Goal: Task Accomplishment & Management: Manage account settings

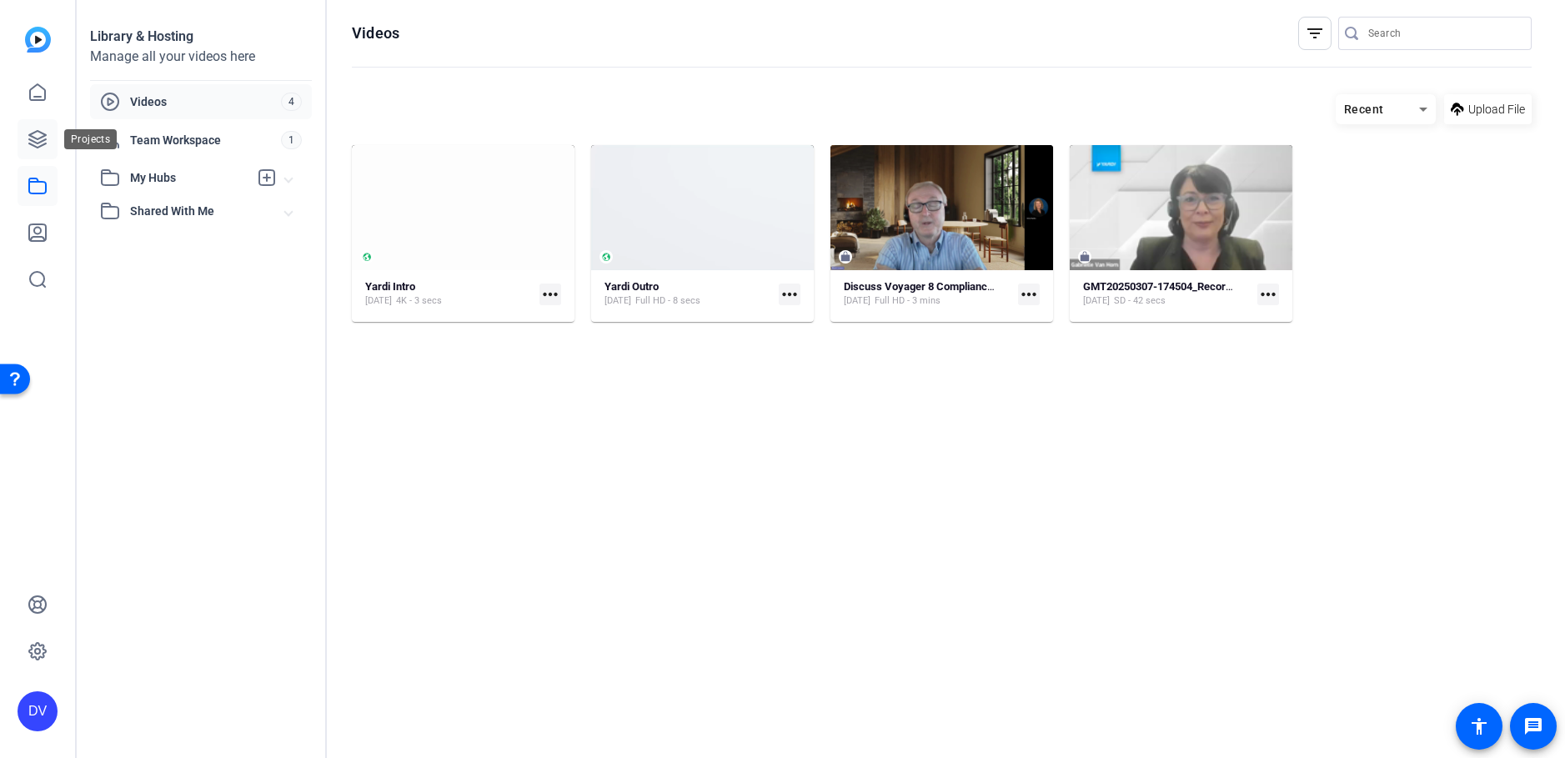
click at [28, 136] on icon at bounding box center [38, 139] width 20 height 20
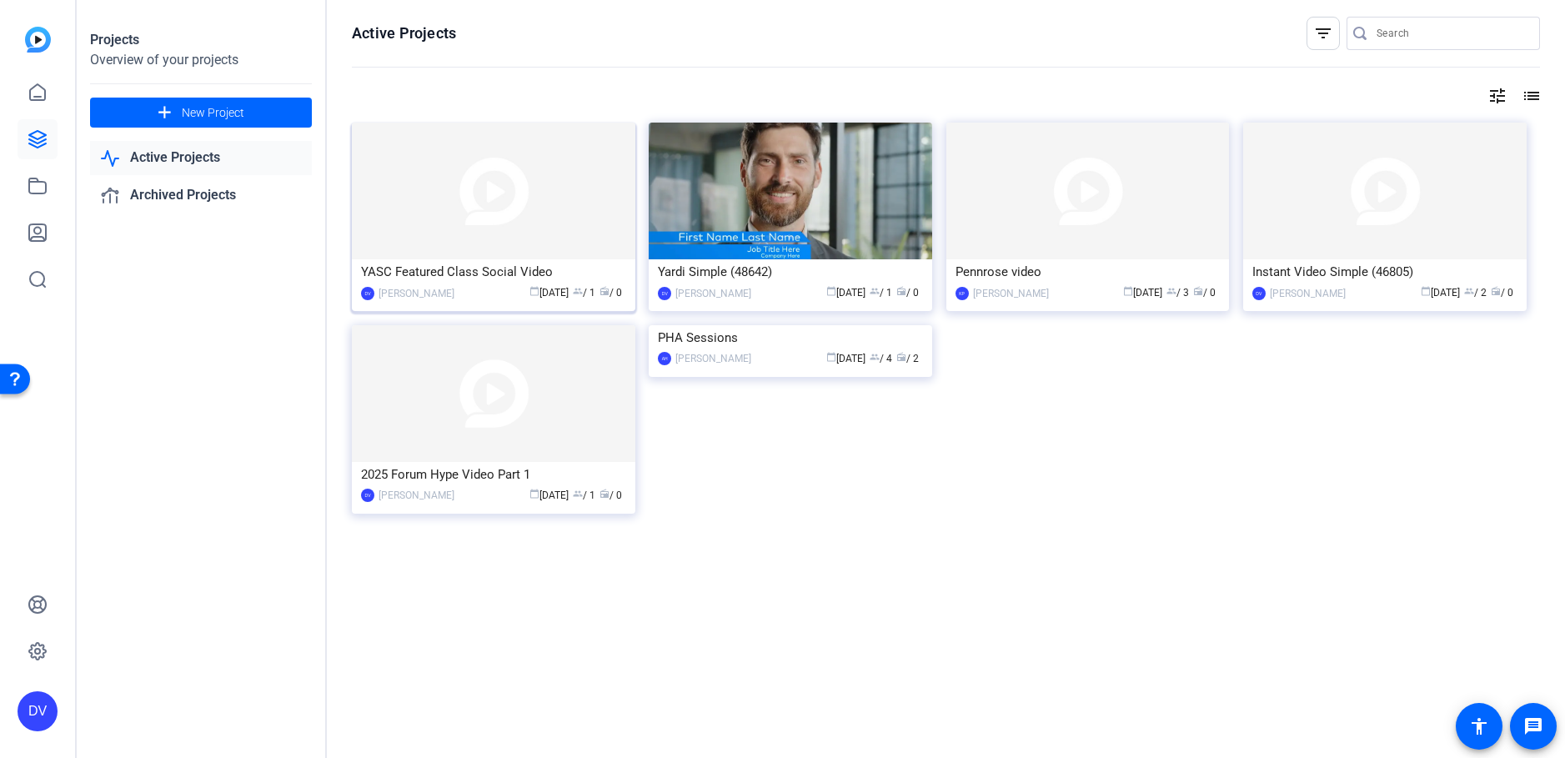
click at [457, 279] on div "YASC Featured Class Social Video" at bounding box center [493, 271] width 265 height 25
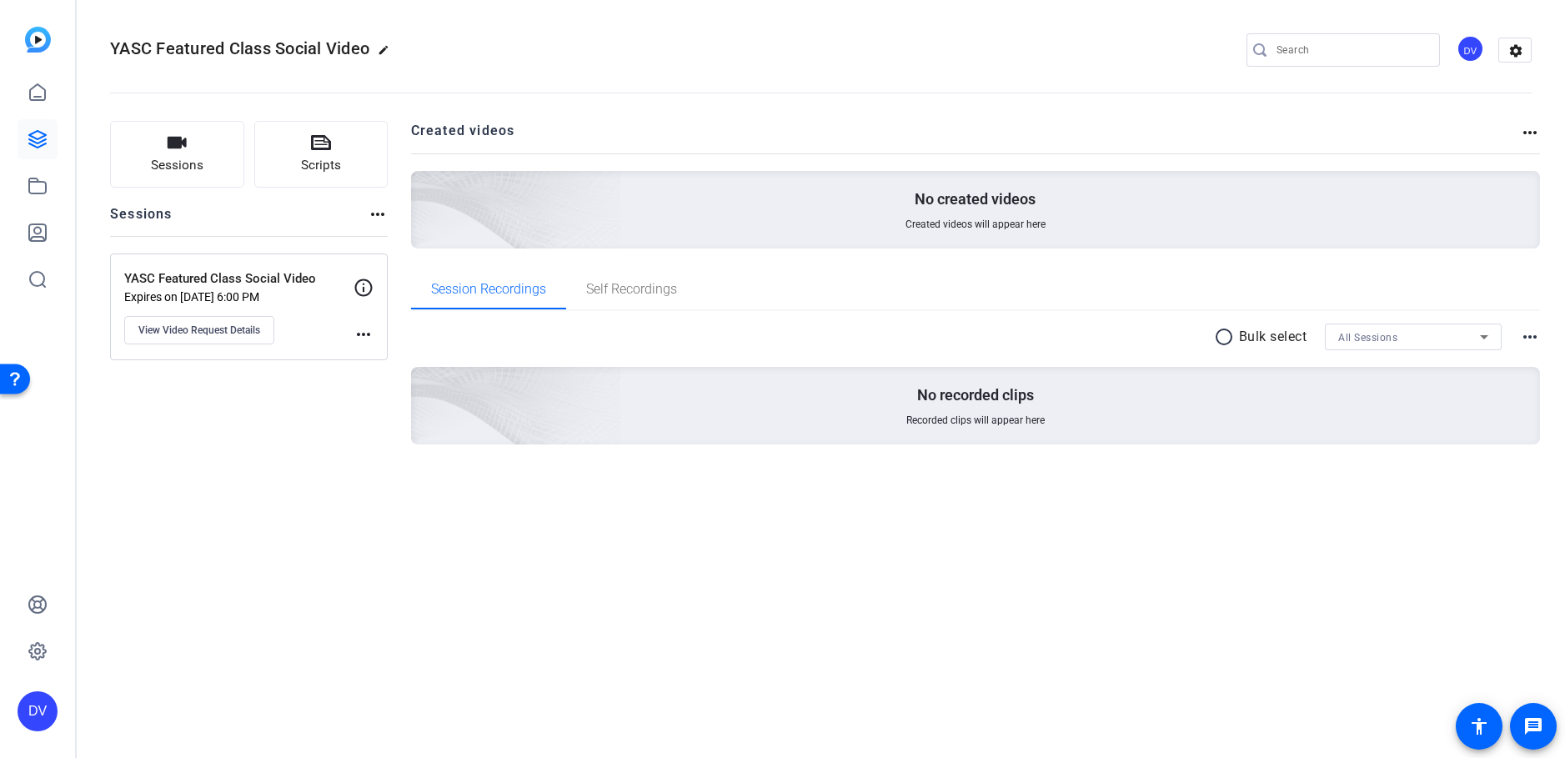
click at [361, 342] on mat-icon "more_horiz" at bounding box center [364, 334] width 20 height 20
click at [241, 337] on div at bounding box center [782, 379] width 1565 height 758
click at [237, 331] on span "View Video Request Details" at bounding box center [199, 330] width 122 height 13
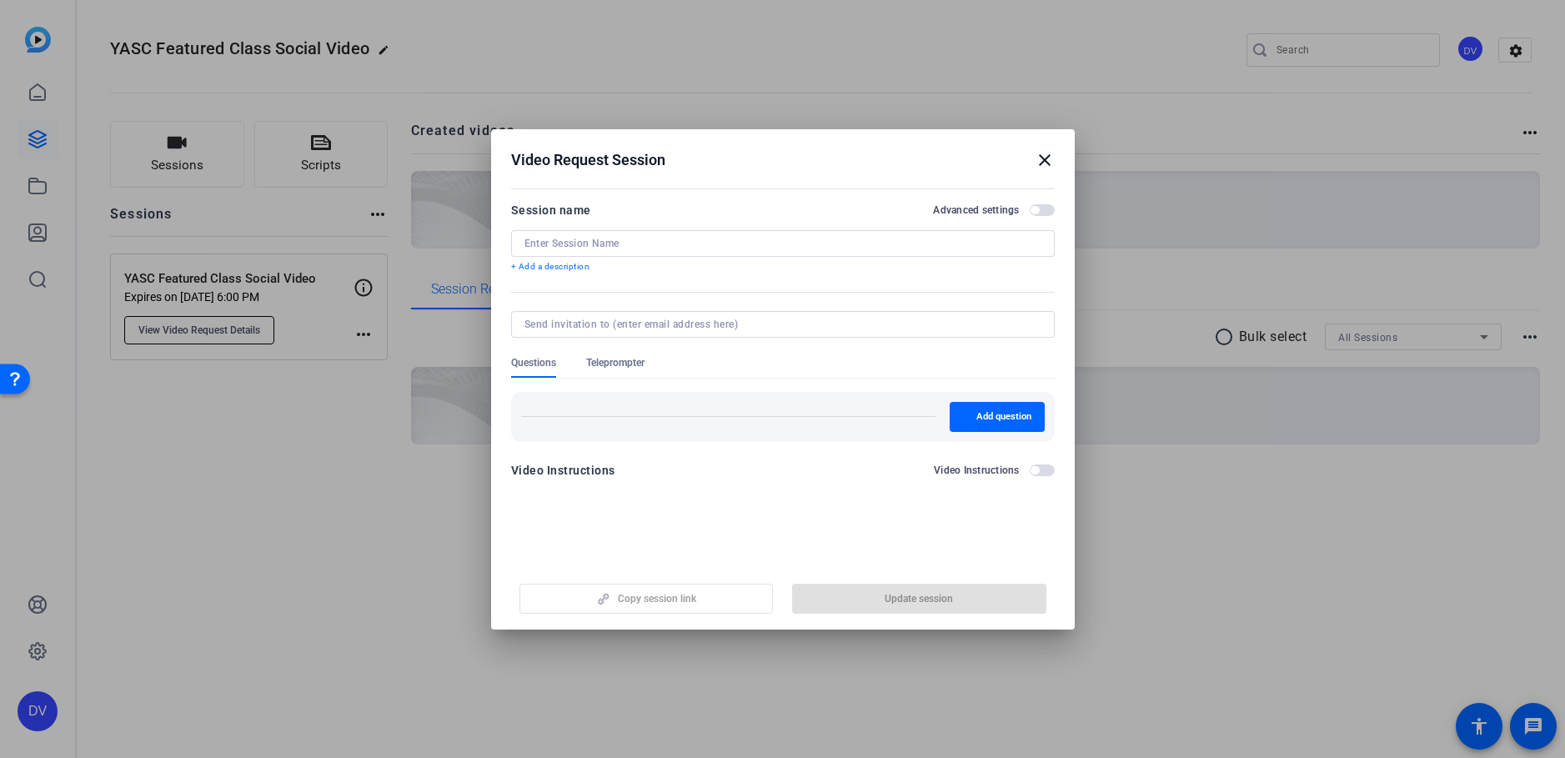
type input "YASC Featured Class Social Video"
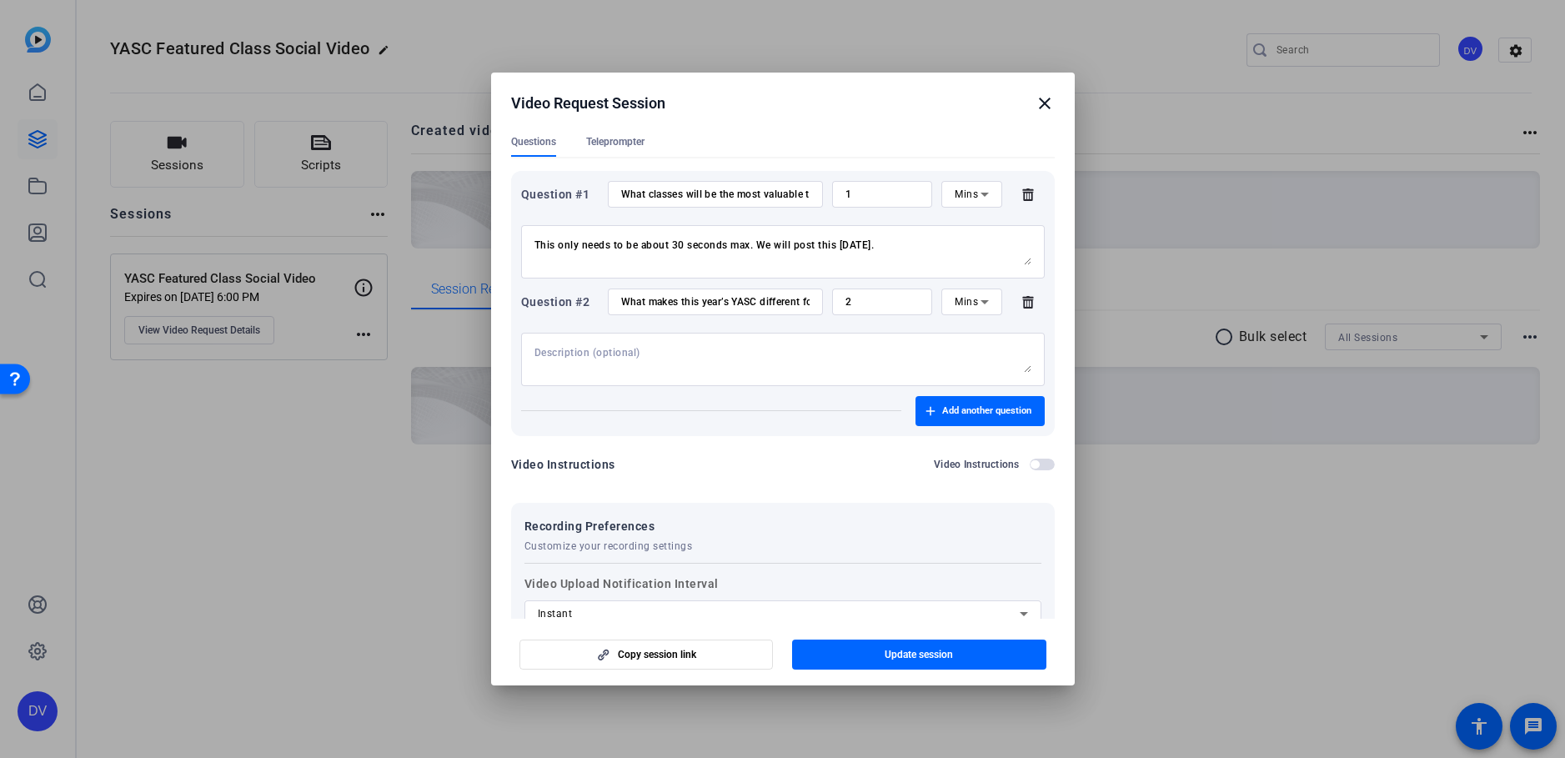
scroll to position [334, 0]
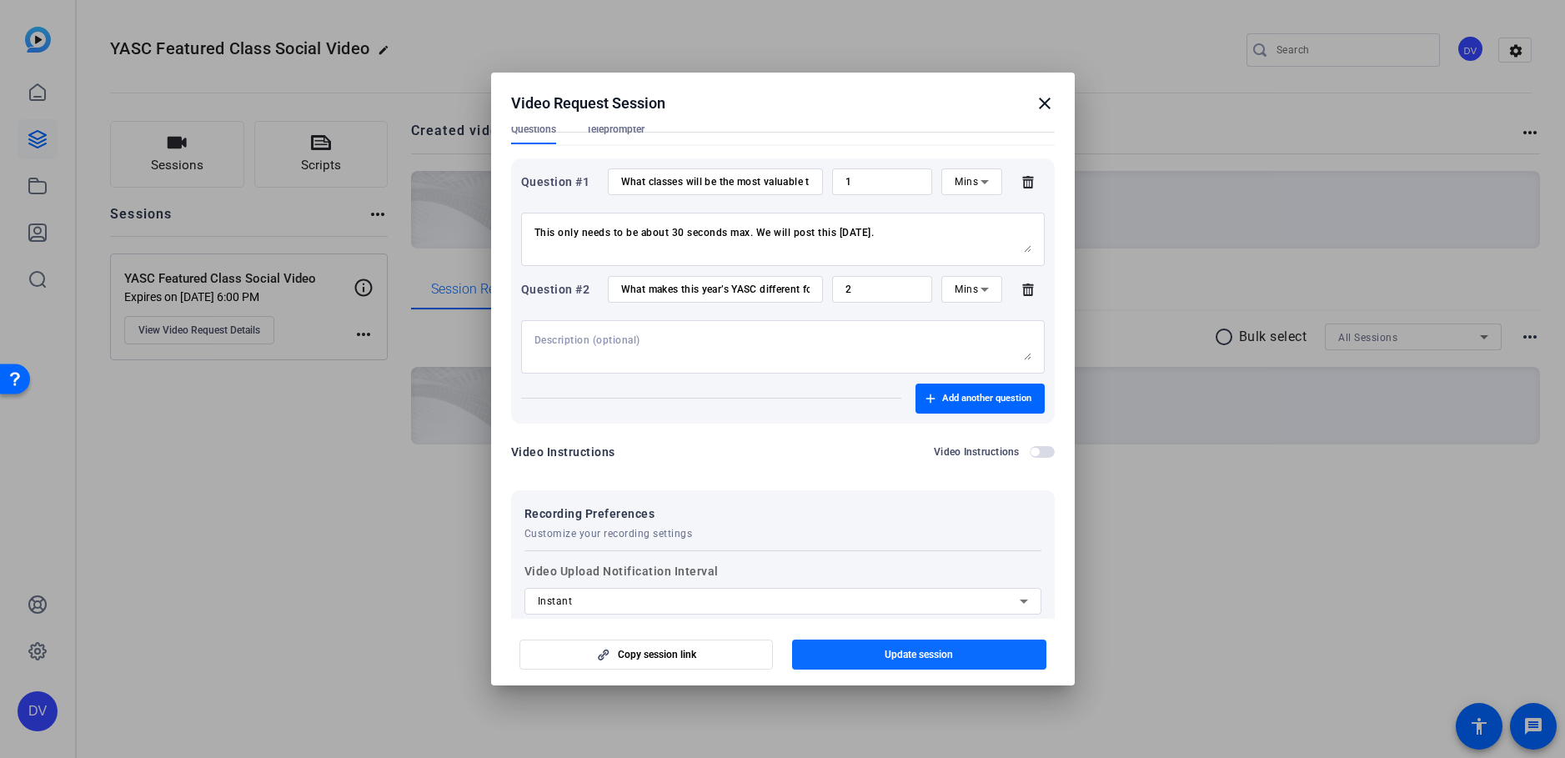
click at [910, 646] on span "button" at bounding box center [919, 655] width 254 height 40
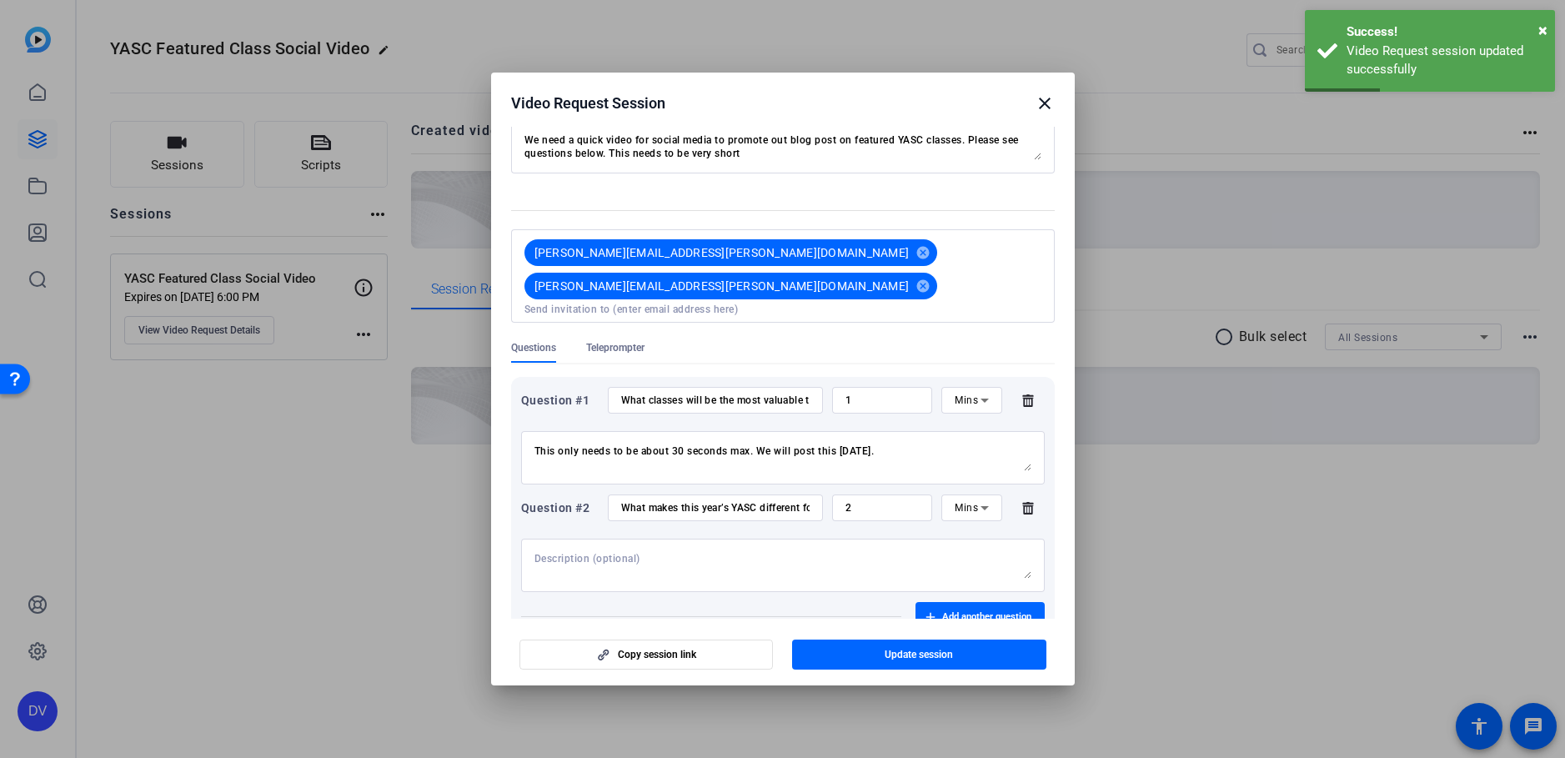
scroll to position [0, 0]
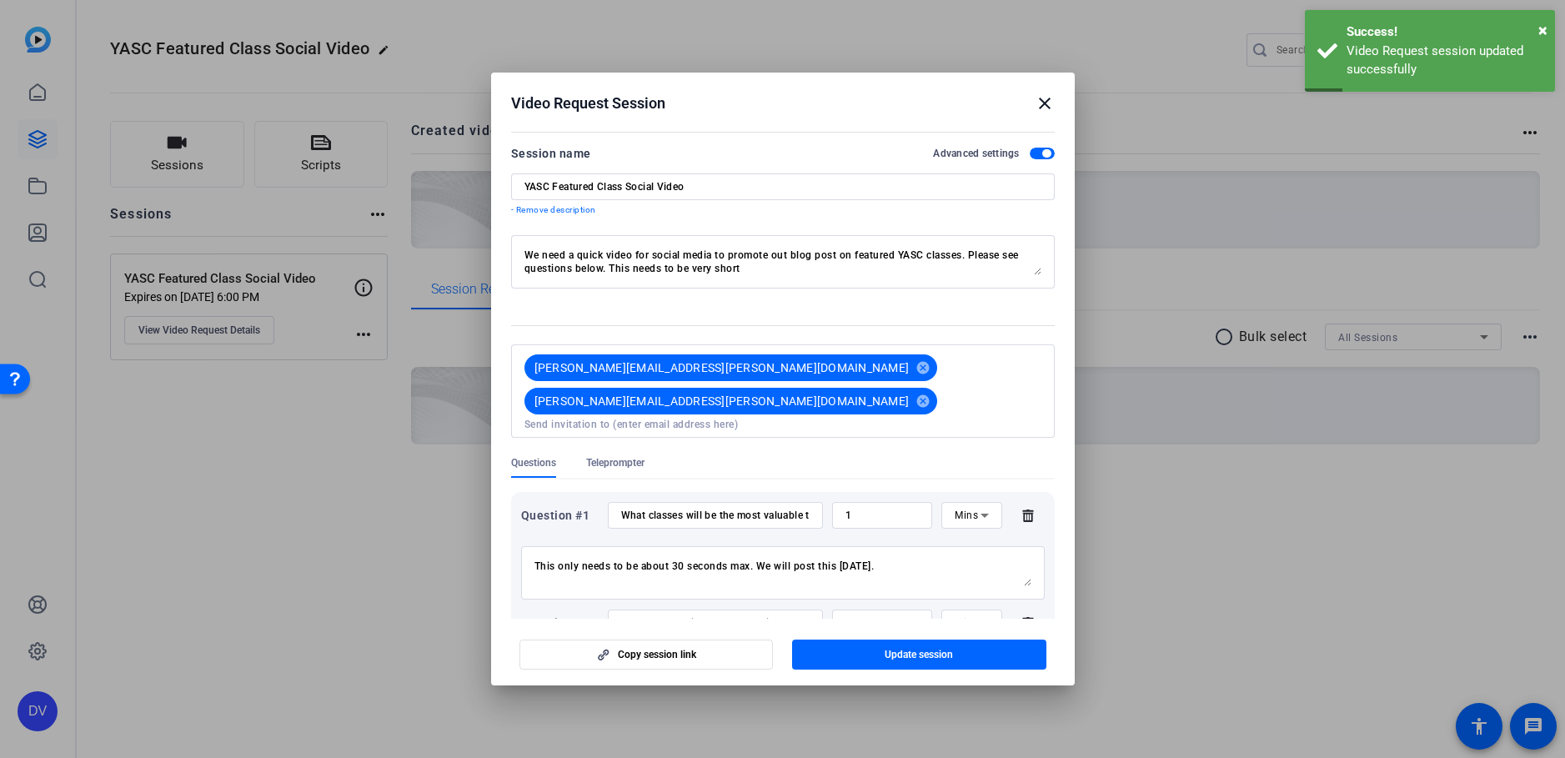
click at [895, 418] on input at bounding box center [783, 424] width 517 height 13
click at [840, 456] on div "Questions Teleprompter" at bounding box center [783, 467] width 544 height 22
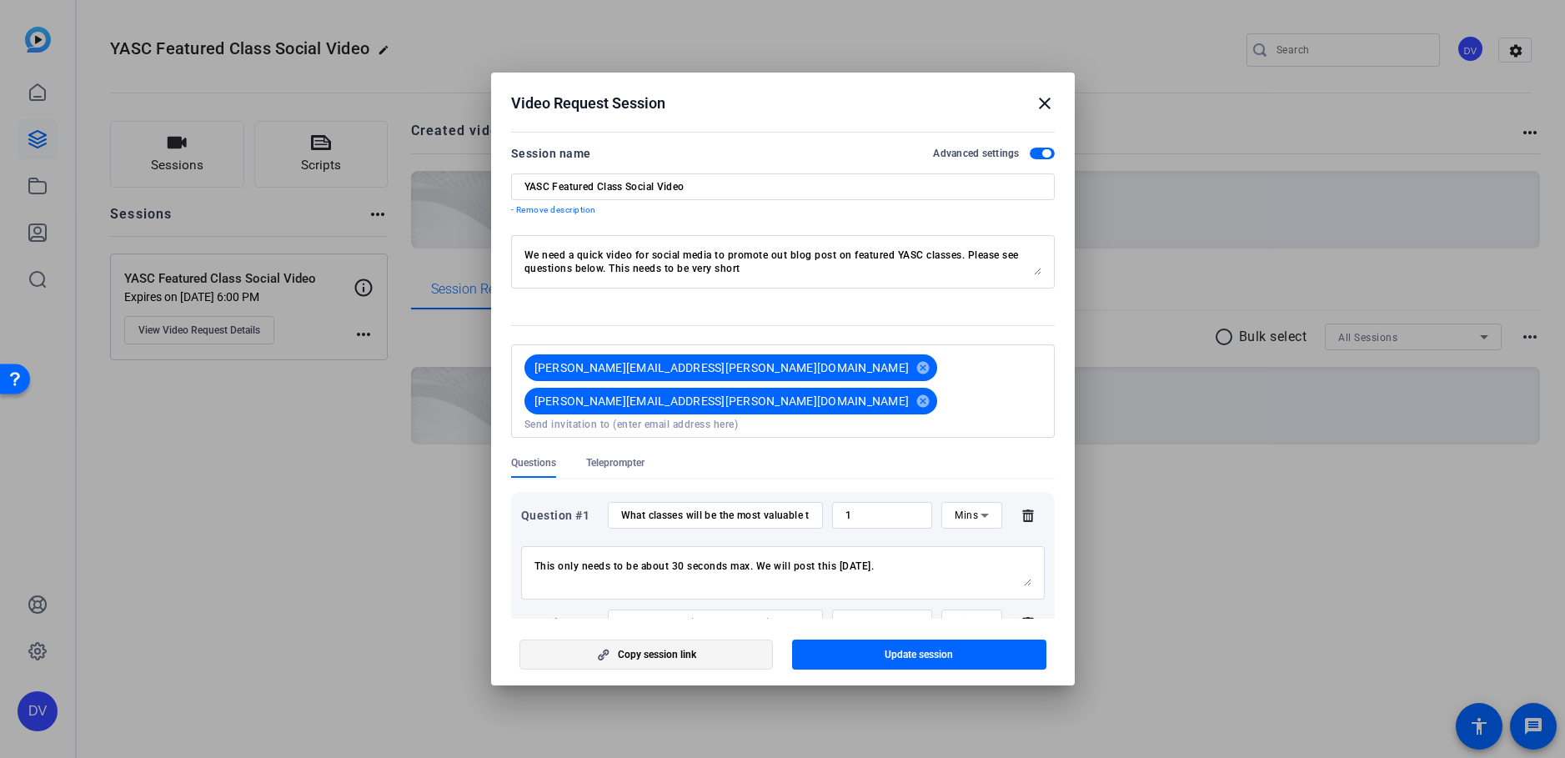
click at [675, 655] on span "Copy session link" at bounding box center [657, 654] width 78 height 13
click at [1035, 100] on mat-icon "close" at bounding box center [1045, 103] width 20 height 20
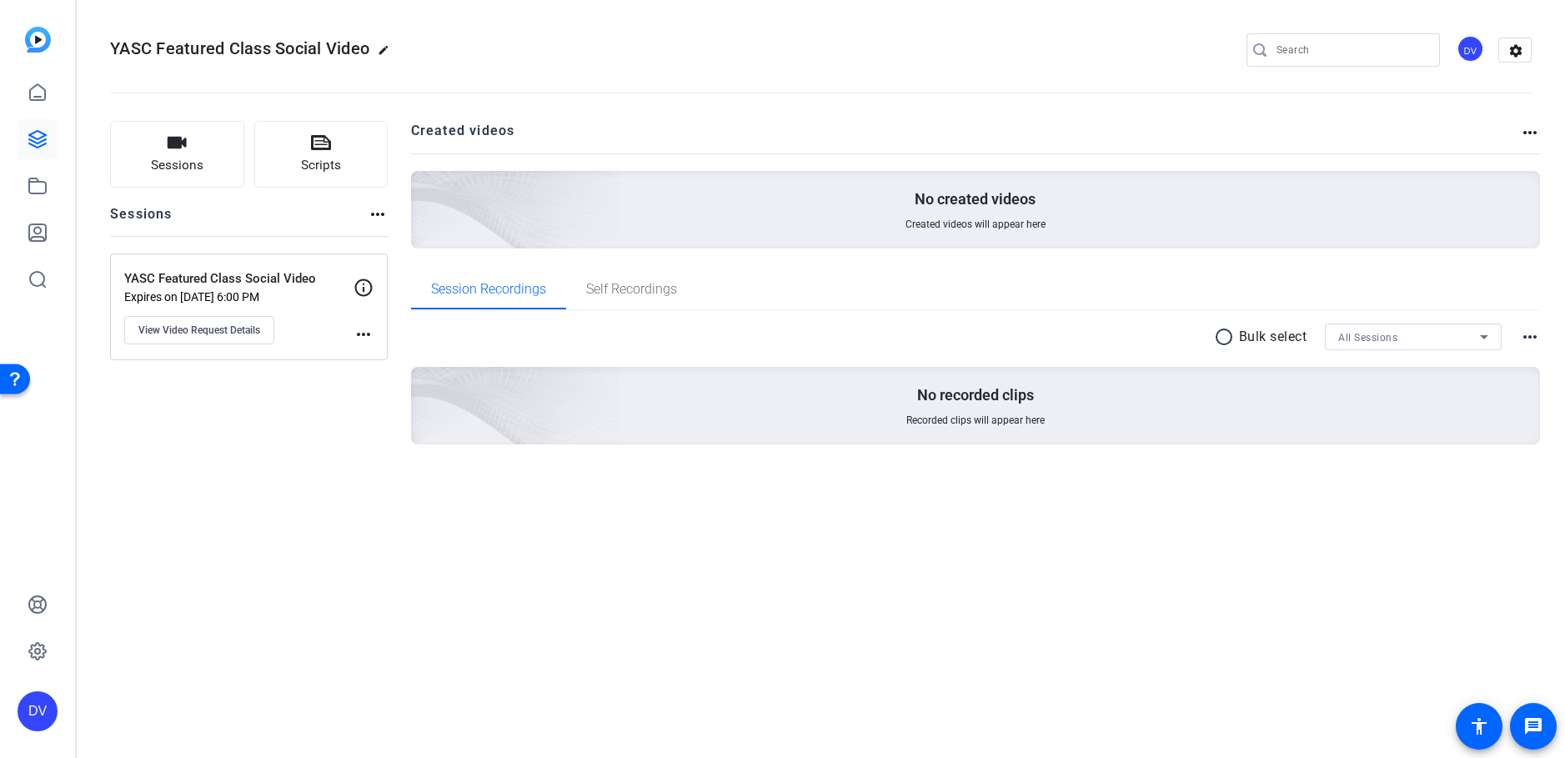
click at [1350, 14] on div "YASC Featured Class Social Video edit DV settings" at bounding box center [821, 50] width 1422 height 126
